Goal: Task Accomplishment & Management: Complete application form

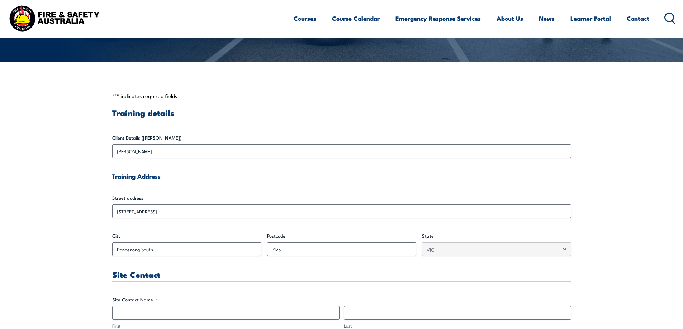
scroll to position [251, 0]
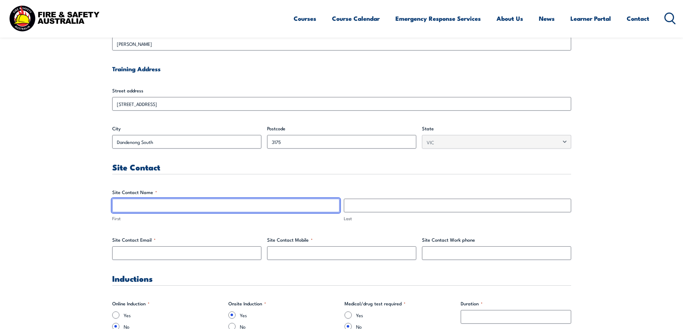
click at [151, 206] on input "First" at bounding box center [225, 206] width 227 height 14
type input "Renu"
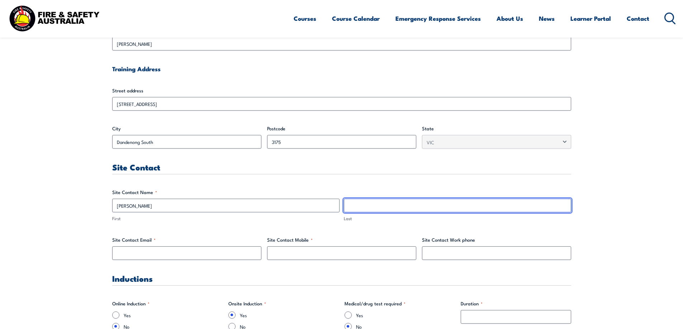
type input "Malhotra"
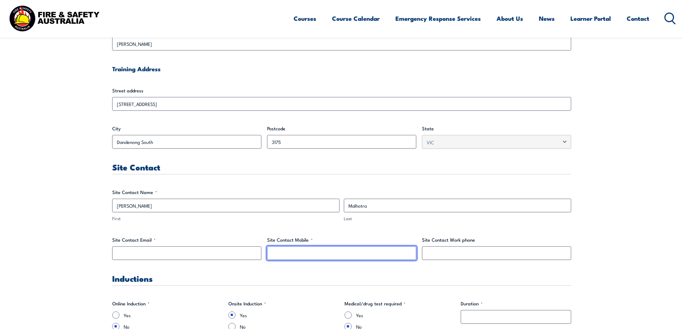
type input "0452034317"
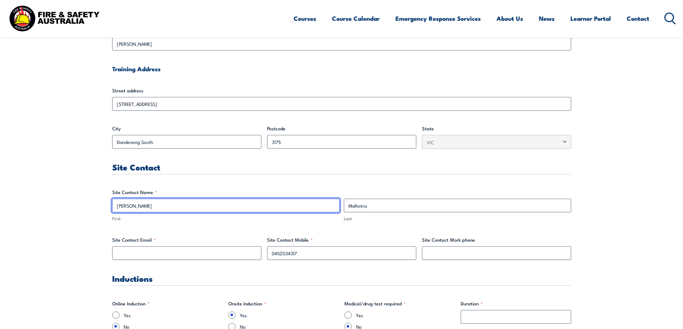
scroll to position [323, 0]
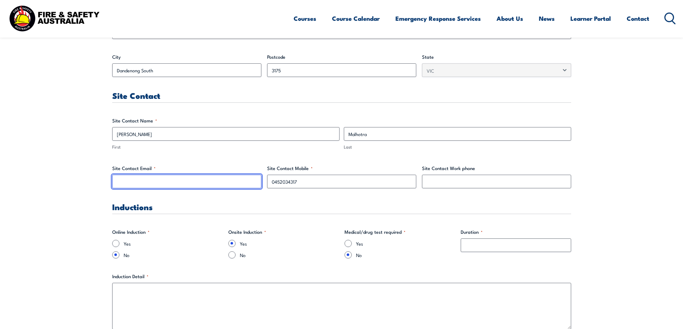
click at [176, 179] on input "Site Contact Email *" at bounding box center [186, 182] width 149 height 14
type input "renu.malhotra@au.lactalis.com"
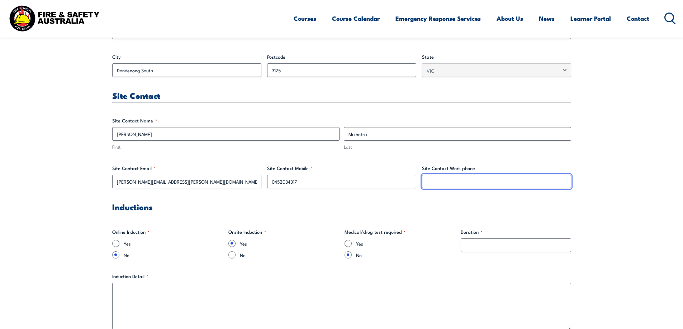
click at [439, 182] on input "Site Contact Work phone" at bounding box center [496, 182] width 149 height 14
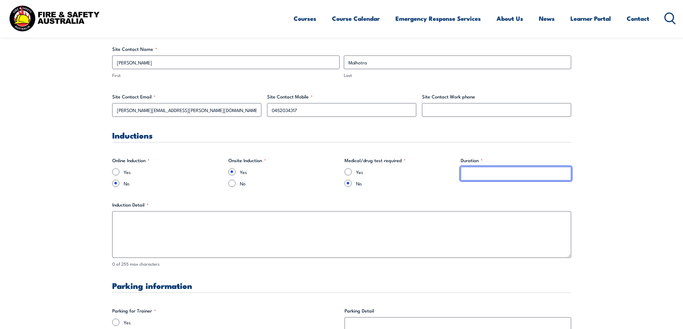
click at [474, 173] on input "Duration *" at bounding box center [516, 174] width 110 height 14
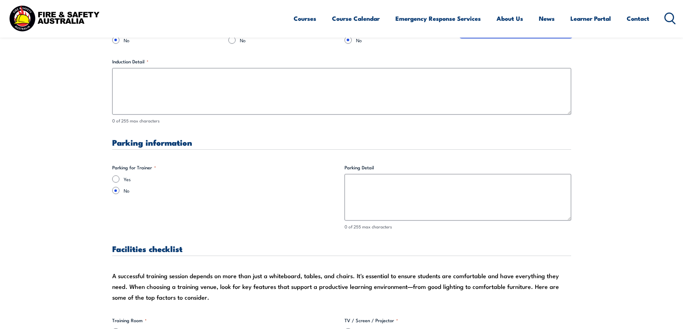
scroll to position [609, 0]
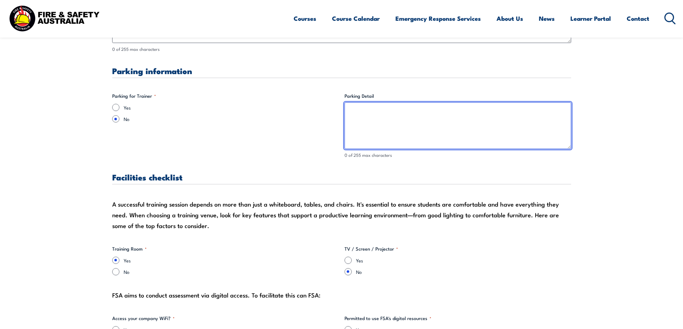
click at [366, 115] on textarea "Parking Detail" at bounding box center [457, 126] width 227 height 47
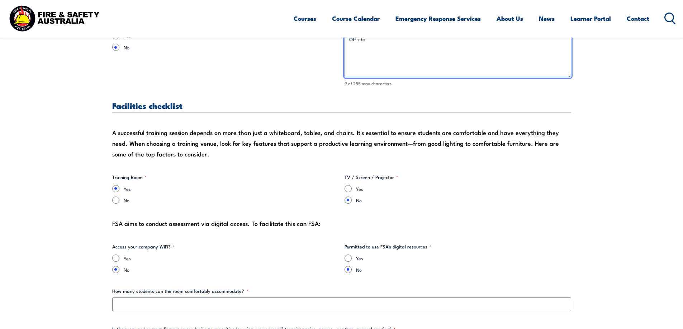
scroll to position [753, 0]
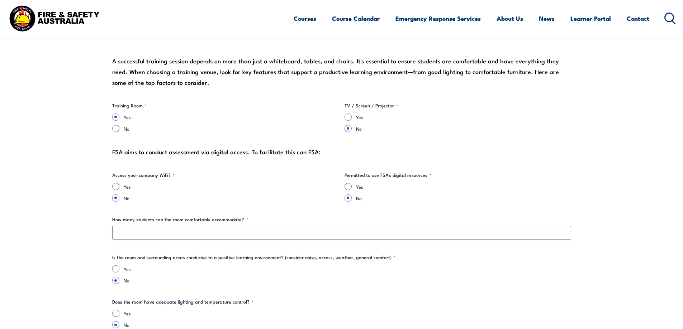
type textarea "Off site"
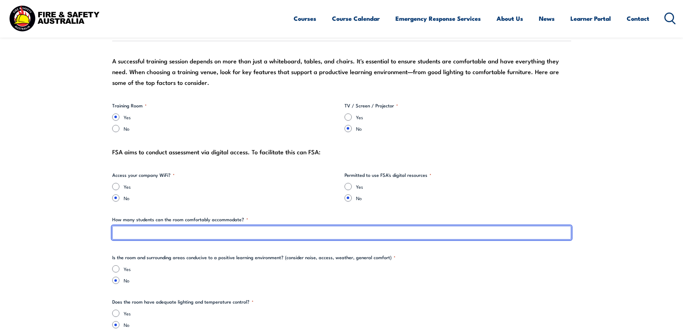
click at [196, 234] on input "How many students can the room comfortably accommodate? *" at bounding box center [341, 233] width 459 height 14
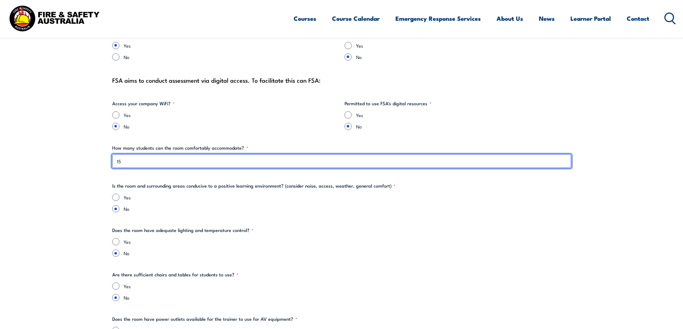
type input "15"
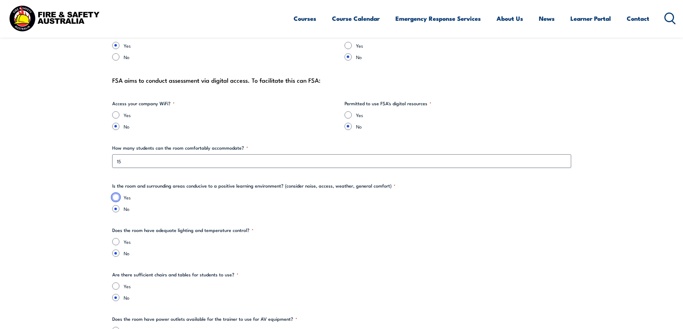
click at [117, 197] on input "Yes" at bounding box center [115, 197] width 7 height 7
radio input "true"
click at [115, 243] on input "Yes" at bounding box center [115, 241] width 7 height 7
radio input "true"
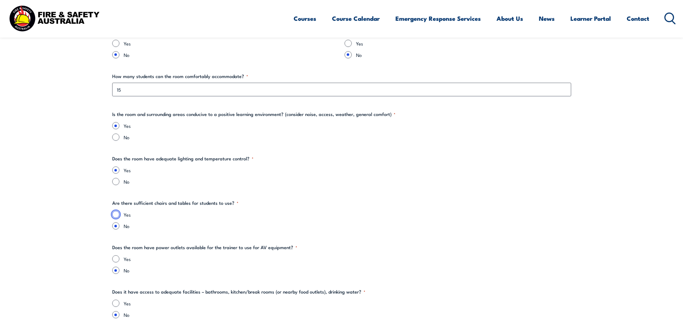
click at [116, 214] on input "Yes" at bounding box center [115, 214] width 7 height 7
radio input "true"
click at [118, 259] on input "Yes" at bounding box center [115, 259] width 7 height 7
radio input "true"
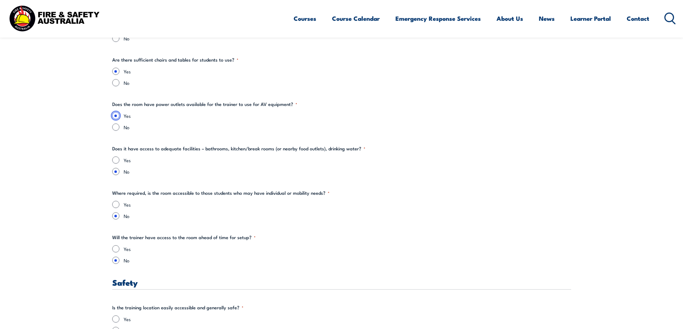
scroll to position [1075, 0]
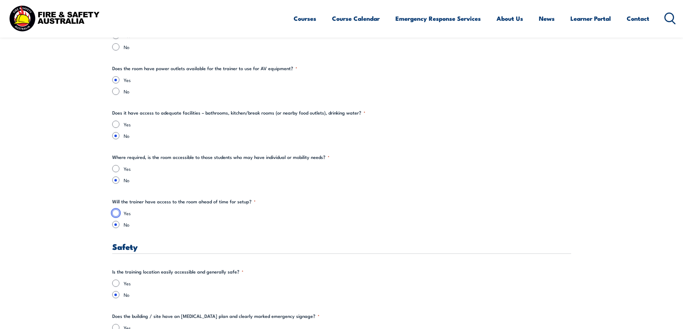
click at [116, 213] on input "Yes" at bounding box center [115, 213] width 7 height 7
radio input "true"
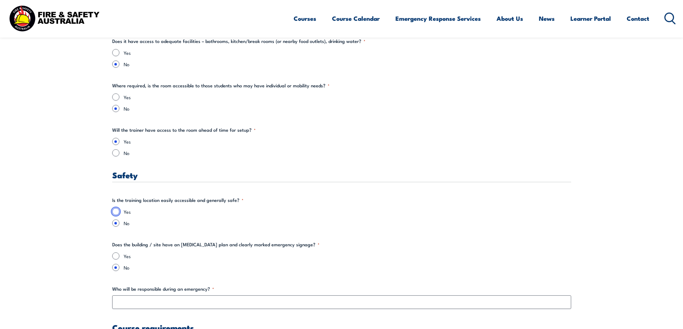
click at [116, 213] on input "Yes" at bounding box center [115, 211] width 7 height 7
radio input "true"
click at [115, 253] on fieldset "Does the building / site have an emergency evacuation plan and clearly marked e…" at bounding box center [341, 256] width 459 height 30
click at [115, 256] on input "Yes" at bounding box center [115, 256] width 7 height 7
radio input "true"
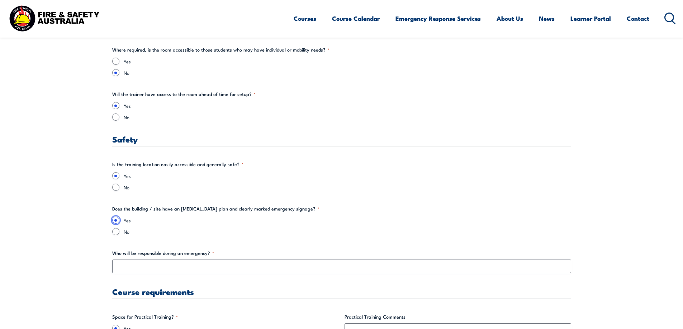
scroll to position [1219, 0]
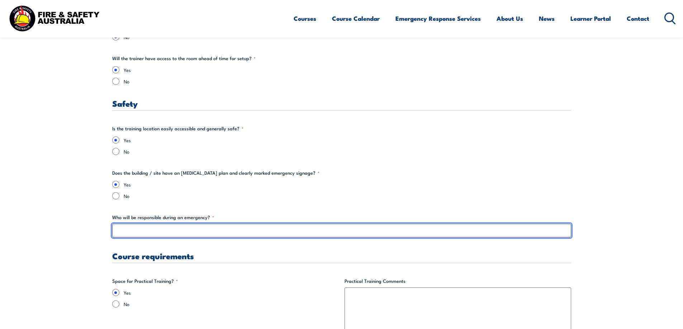
click at [145, 231] on input "Who will be responsible during an emergency? *" at bounding box center [341, 231] width 459 height 14
type input "[PERSON_NAME]"
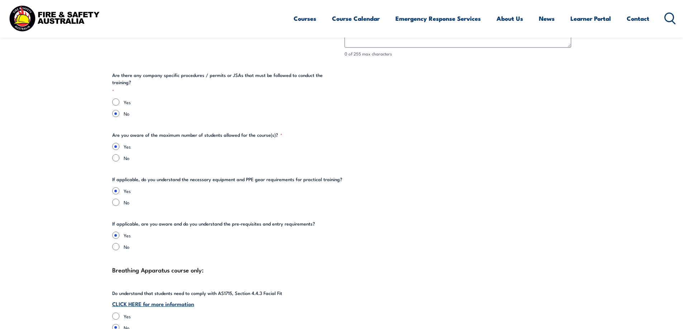
scroll to position [1541, 0]
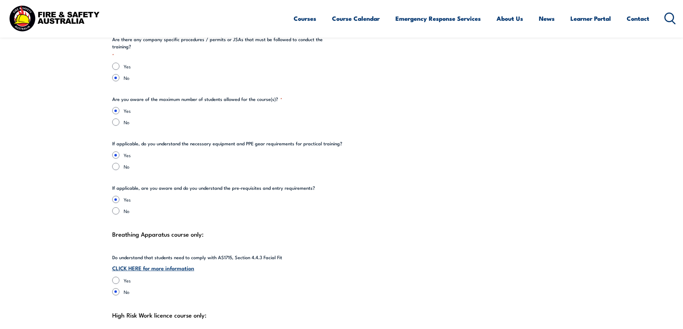
click at [170, 264] on link "CLICK HERE for more information" at bounding box center [153, 268] width 82 height 8
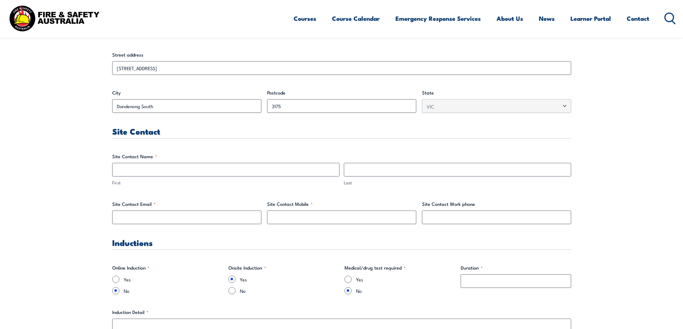
scroll to position [358, 0]
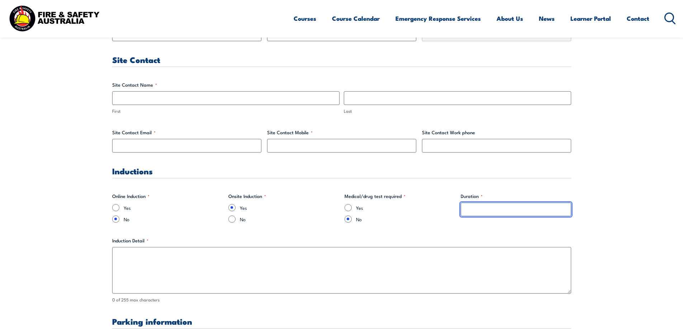
click at [474, 210] on input "Duration *" at bounding box center [516, 210] width 110 height 14
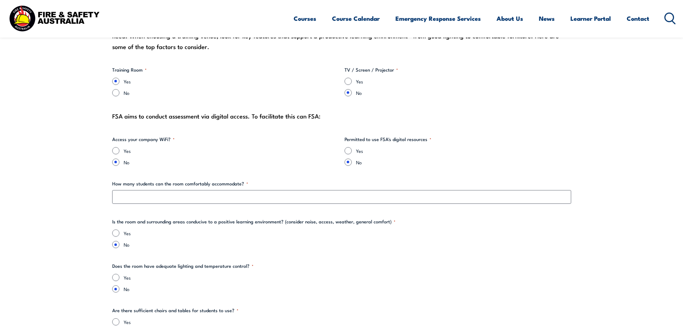
scroll to position [645, 0]
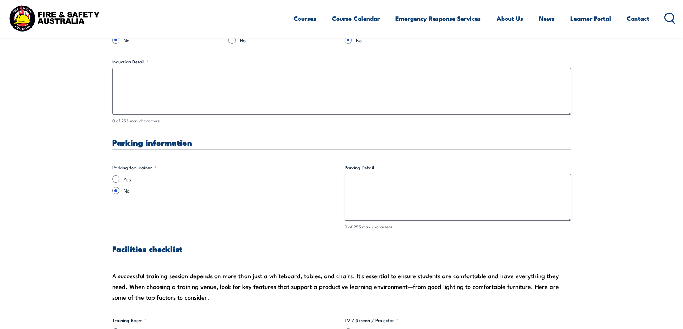
scroll to position [645, 0]
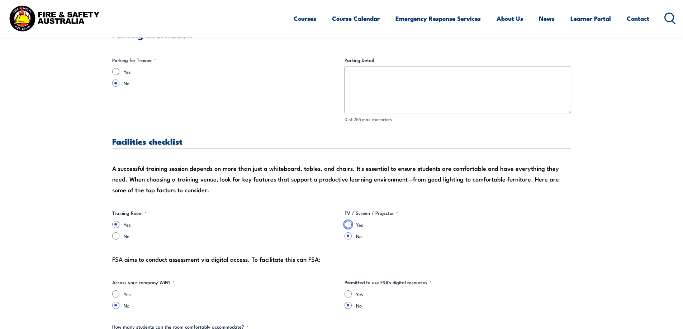
click at [349, 224] on input "Yes" at bounding box center [347, 224] width 7 height 7
radio input "true"
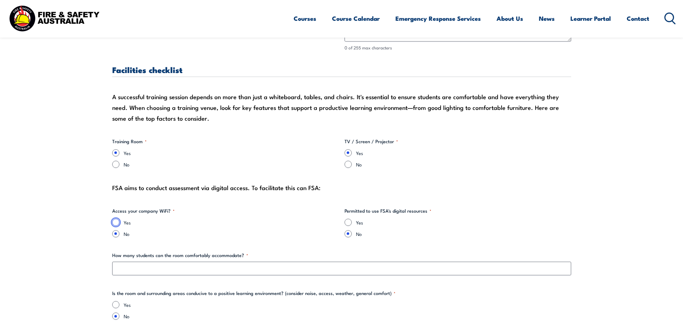
click at [118, 222] on input "Yes" at bounding box center [115, 222] width 7 height 7
radio input "true"
drag, startPoint x: 349, startPoint y: 222, endPoint x: 347, endPoint y: 218, distance: 4.3
click at [349, 221] on input "Yes" at bounding box center [347, 222] width 7 height 7
radio input "true"
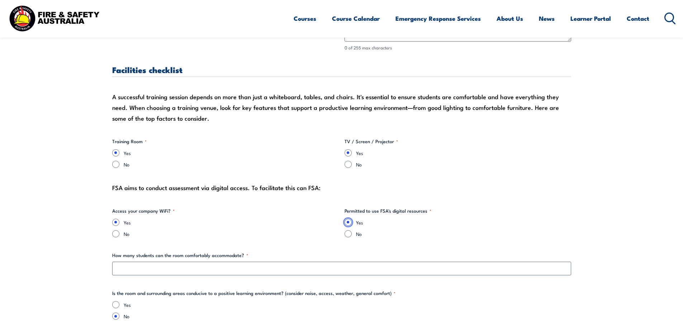
scroll to position [824, 0]
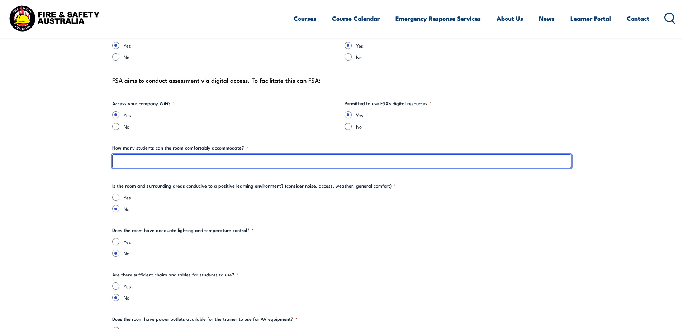
click at [142, 160] on input "How many students can the room comfortably accommodate? *" at bounding box center [341, 161] width 459 height 14
type input "15"
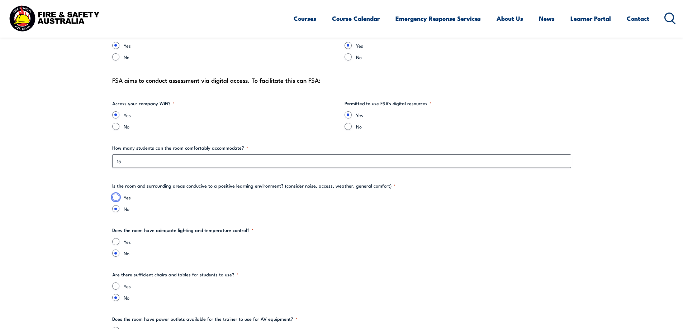
click at [115, 196] on input "Yes" at bounding box center [115, 197] width 7 height 7
radio input "true"
click at [113, 243] on input "Yes" at bounding box center [115, 241] width 7 height 7
radio input "true"
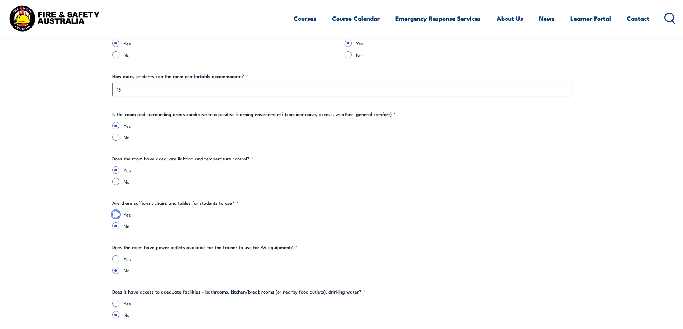
click at [114, 215] on input "Yes" at bounding box center [115, 214] width 7 height 7
radio input "true"
click at [120, 258] on div "Yes" at bounding box center [341, 259] width 459 height 7
click at [121, 259] on div "Yes" at bounding box center [341, 259] width 459 height 7
click at [118, 260] on input "Yes" at bounding box center [115, 259] width 7 height 7
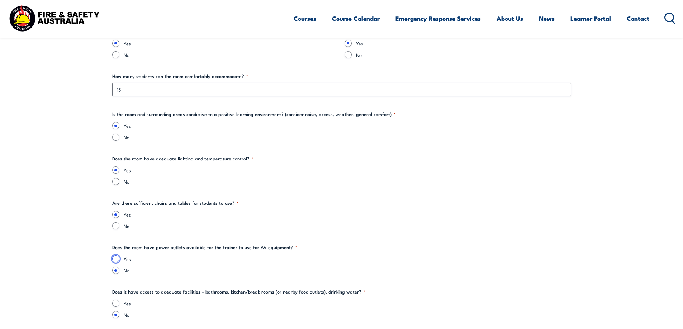
radio input "true"
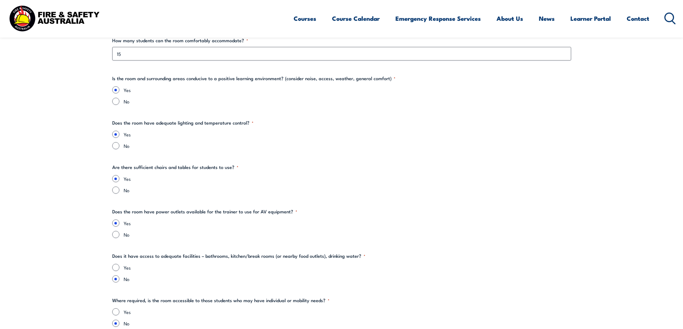
click at [120, 268] on div "Yes" at bounding box center [341, 267] width 459 height 7
click at [115, 267] on input "Yes" at bounding box center [115, 267] width 7 height 7
radio input "true"
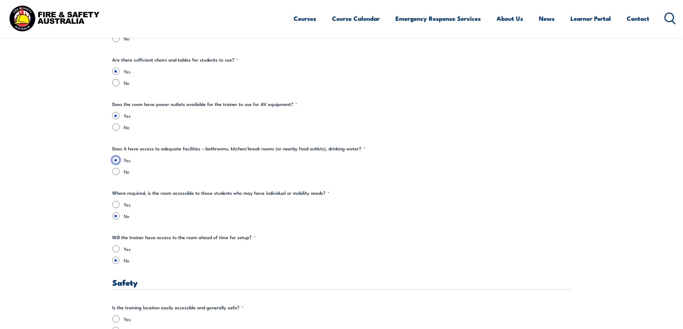
scroll to position [1075, 0]
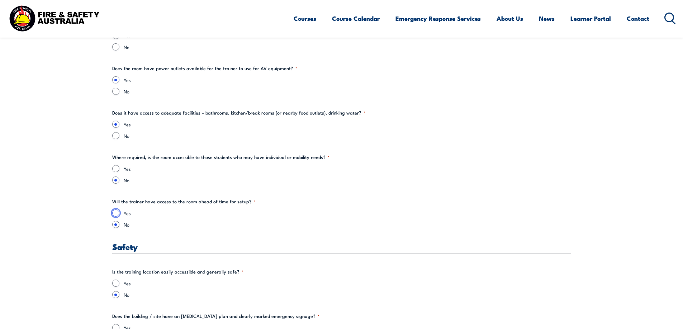
click at [115, 216] on input "Yes" at bounding box center [115, 213] width 7 height 7
radio input "true"
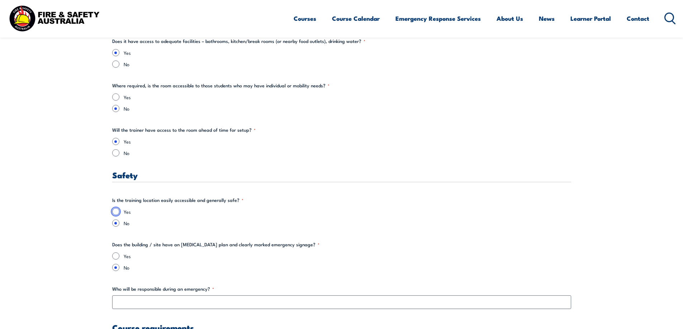
click at [114, 212] on input "Yes" at bounding box center [115, 211] width 7 height 7
radio input "true"
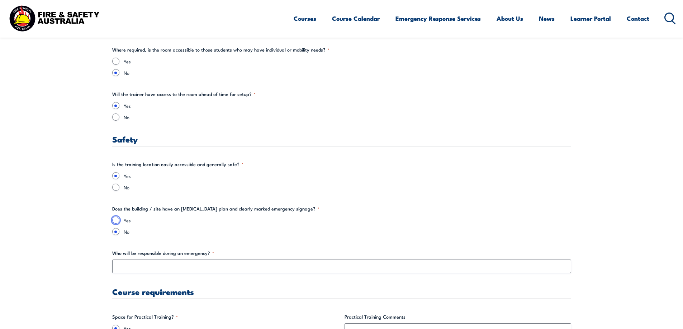
click at [117, 220] on input "Yes" at bounding box center [115, 220] width 7 height 7
radio input "true"
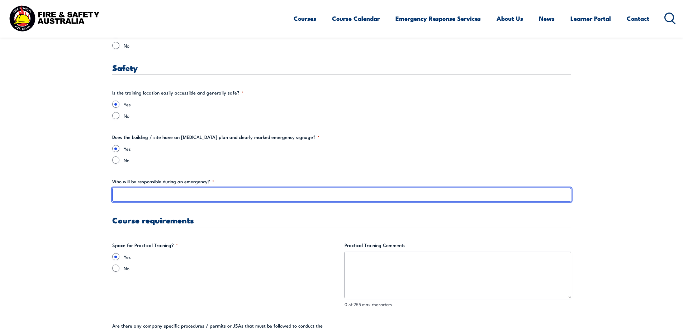
click at [145, 193] on input "Who will be responsible during an emergency? *" at bounding box center [341, 195] width 459 height 14
type input "[PERSON_NAME]"
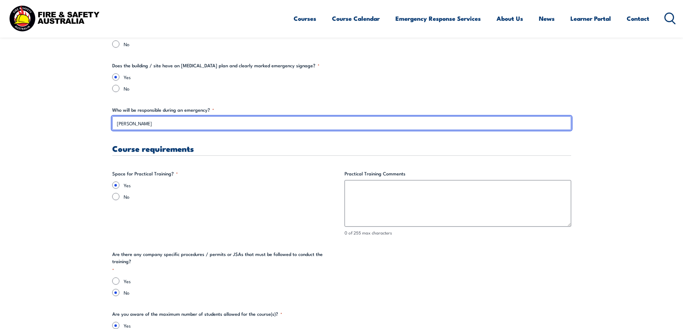
scroll to position [1398, 0]
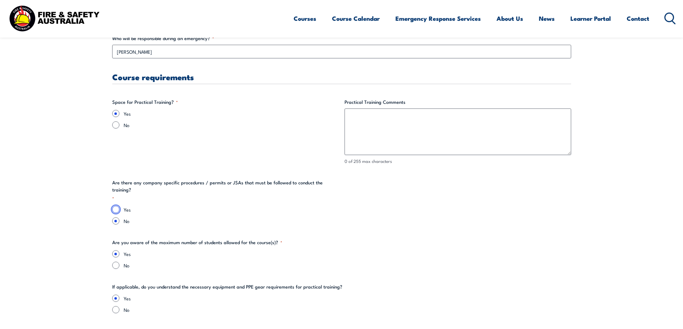
click at [118, 206] on input "Yes" at bounding box center [115, 209] width 7 height 7
radio input "true"
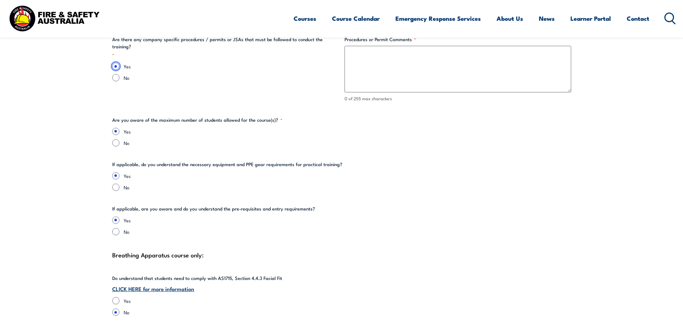
scroll to position [1613, 0]
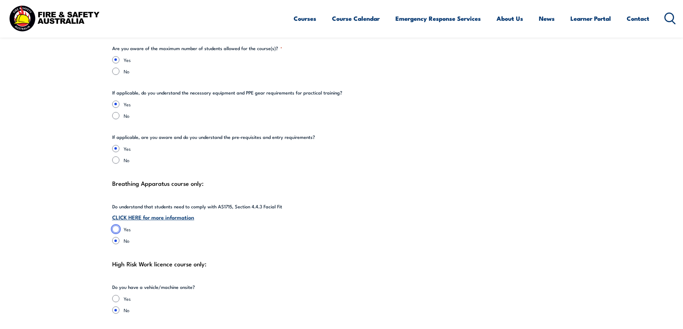
click at [116, 226] on input "Yes" at bounding box center [115, 229] width 7 height 7
radio input "true"
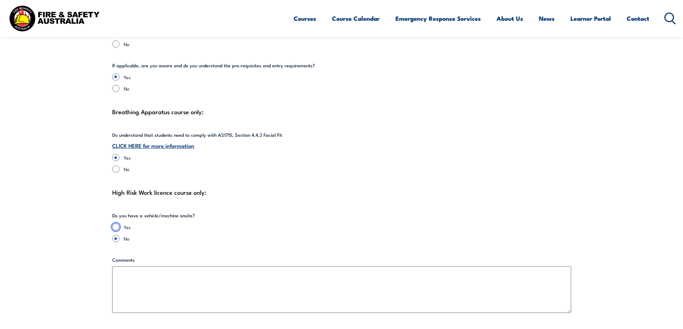
click at [117, 228] on input "Yes" at bounding box center [115, 227] width 7 height 7
radio input "true"
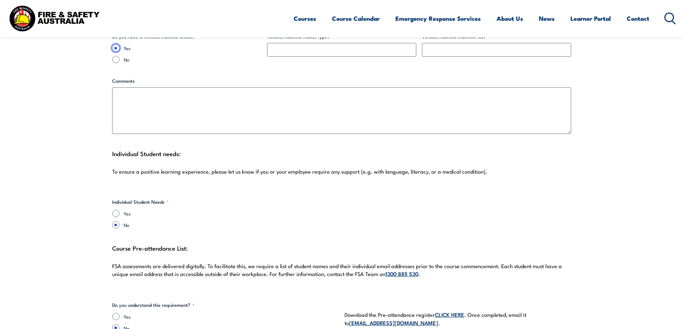
scroll to position [1936, 0]
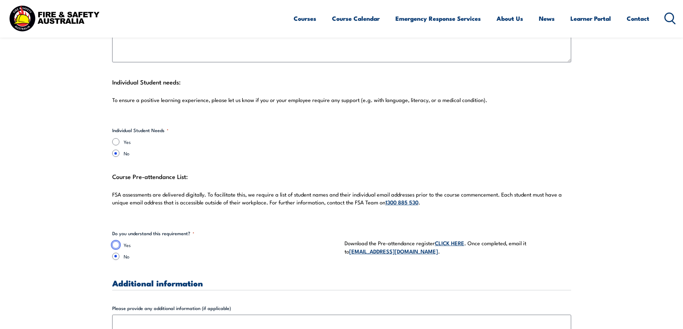
click at [113, 247] on input "Yes" at bounding box center [115, 245] width 7 height 7
radio input "true"
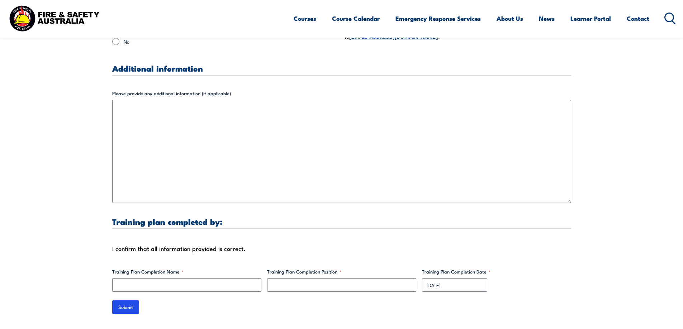
scroll to position [2258, 0]
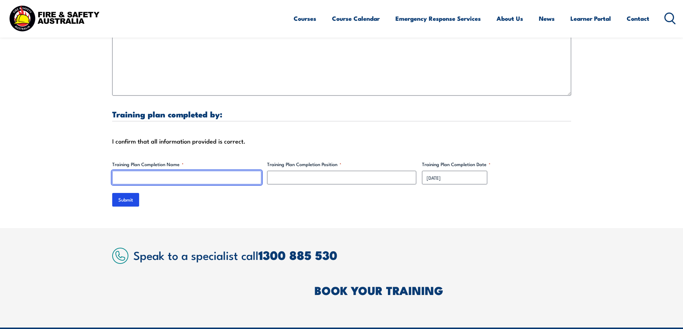
click at [166, 178] on input "Training Plan Completion Name *" at bounding box center [186, 178] width 149 height 14
type input "[PERSON_NAME]"
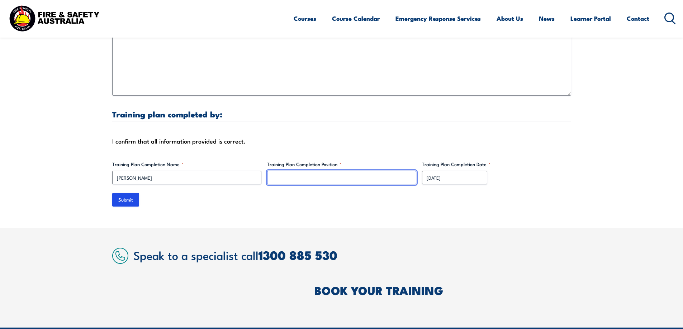
click at [292, 175] on input "Training Plan Completion Position *" at bounding box center [341, 178] width 149 height 14
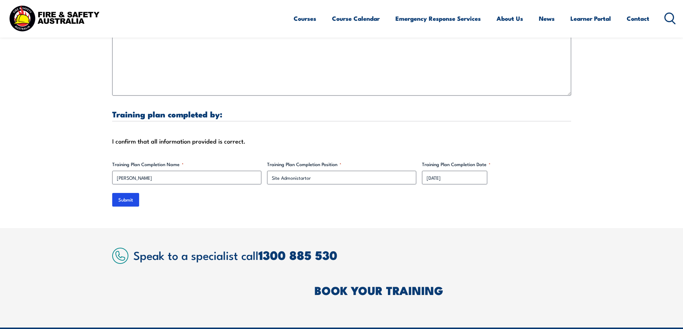
click at [410, 195] on div "Submit" at bounding box center [341, 200] width 459 height 14
click at [306, 177] on input "Site Admonistartor" at bounding box center [341, 178] width 149 height 14
click at [293, 179] on input "Site Admonistartor" at bounding box center [341, 178] width 149 height 14
type input "Site Administrator"
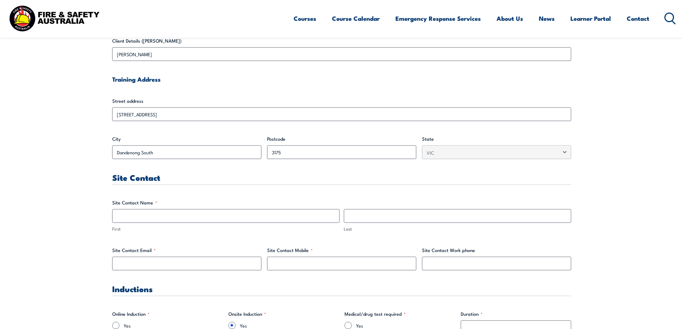
scroll to position [276, 0]
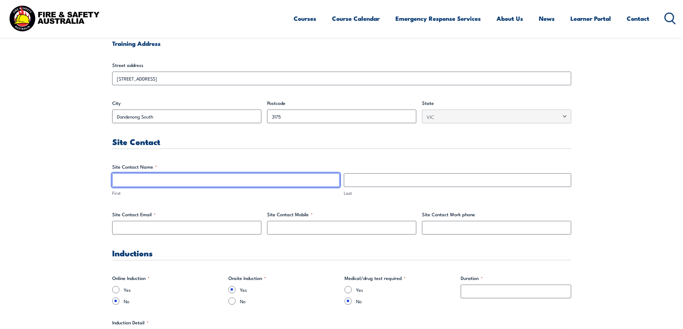
click at [174, 180] on input "First" at bounding box center [225, 180] width 227 height 14
type input "Renu"
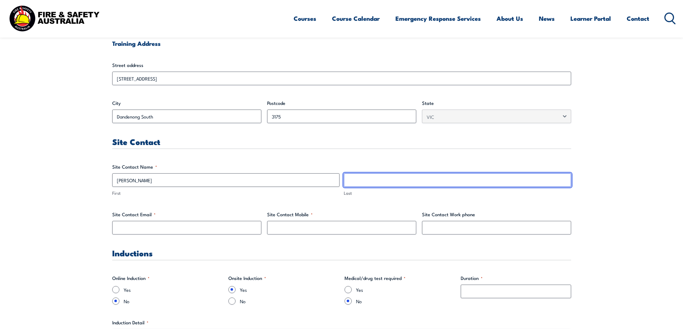
type input "Malhotra"
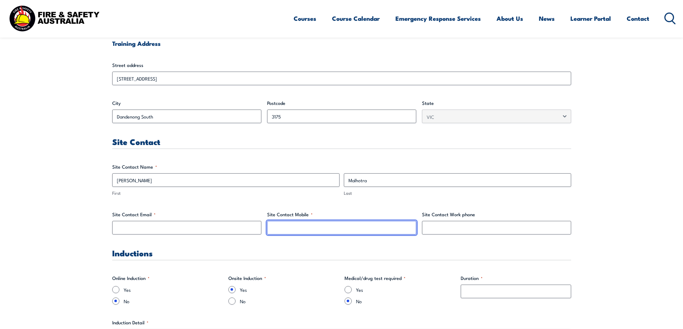
type input "0452034317"
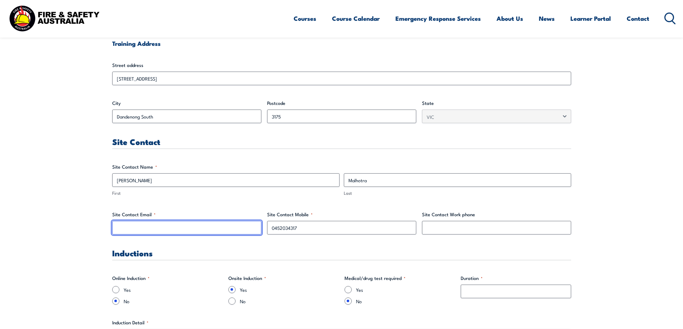
click at [204, 230] on input "Site Contact Email *" at bounding box center [186, 228] width 149 height 14
type input "renu.malhotra@au.lactalis.com"
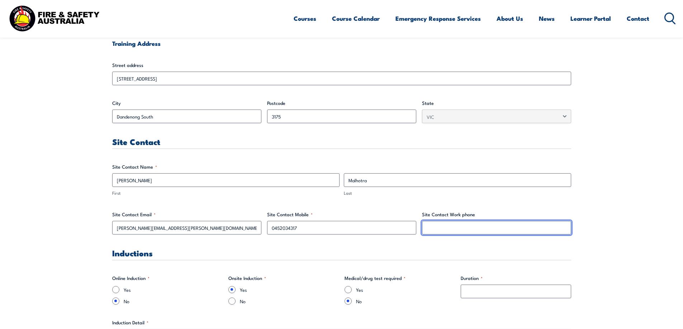
click at [453, 229] on input "Site Contact Work phone" at bounding box center [496, 228] width 149 height 14
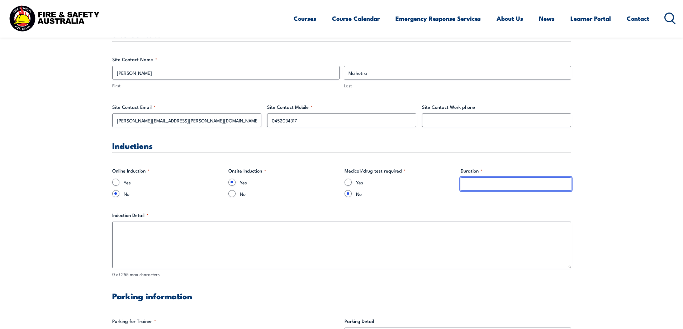
click at [476, 186] on input "Duration *" at bounding box center [516, 184] width 110 height 14
type input "8hrs"
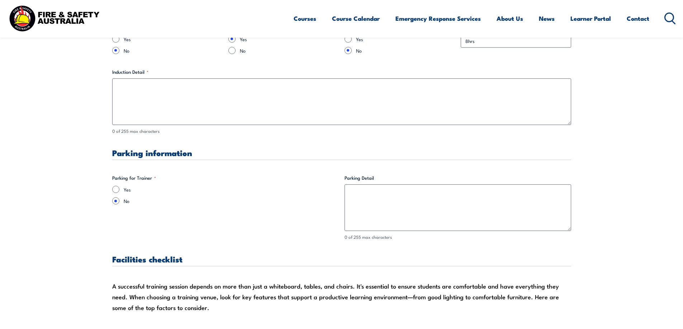
scroll to position [599, 0]
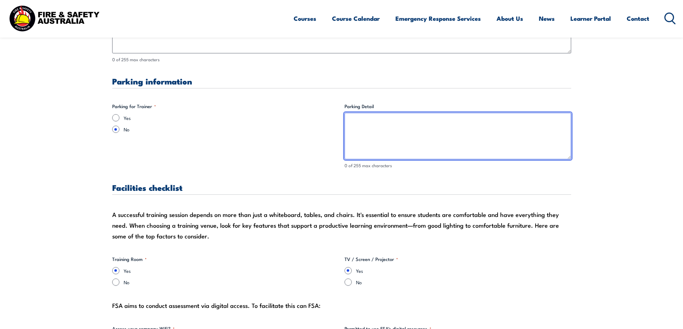
click at [376, 130] on textarea "Parking Detail" at bounding box center [457, 136] width 227 height 47
click at [376, 129] on textarea "Off site parking available" at bounding box center [457, 136] width 227 height 47
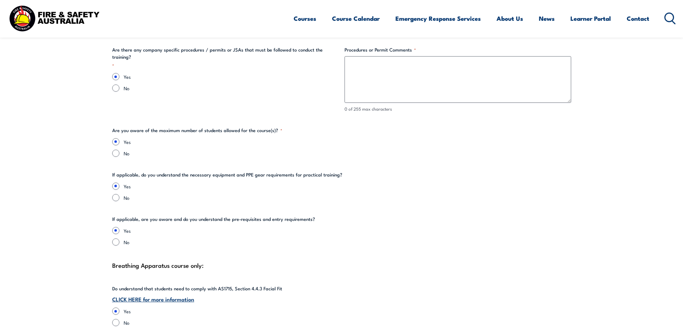
scroll to position [1639, 0]
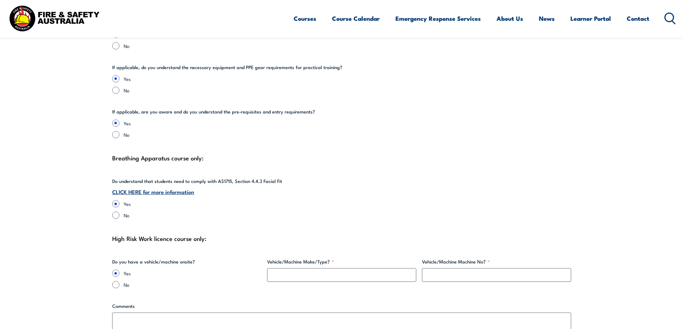
type textarea "Off site parking available"
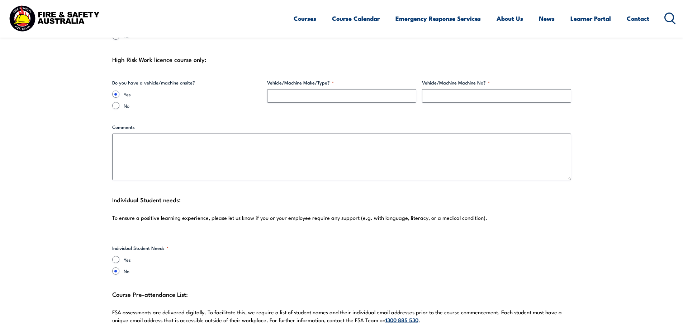
scroll to position [1782, 0]
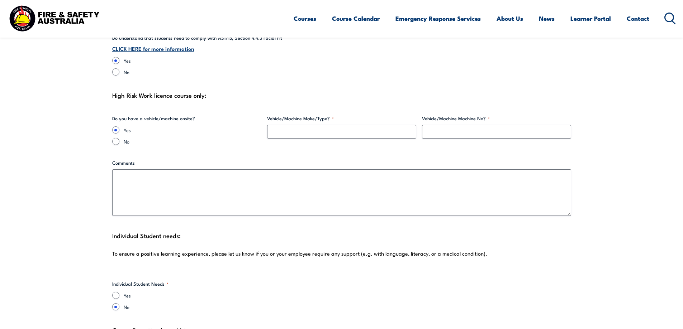
click at [120, 142] on div "No" at bounding box center [186, 141] width 149 height 7
click at [118, 142] on input "No" at bounding box center [115, 141] width 7 height 7
radio input "true"
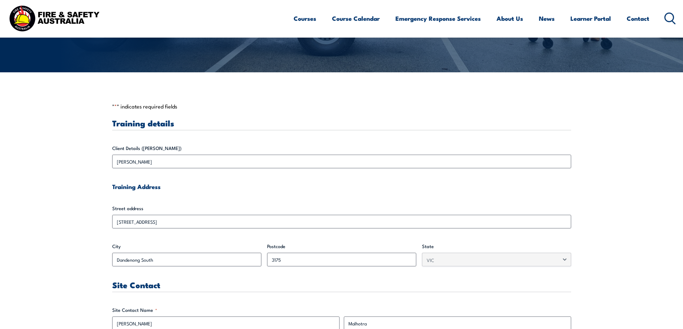
scroll to position [61, 0]
